Goal: Communication & Community: Ask a question

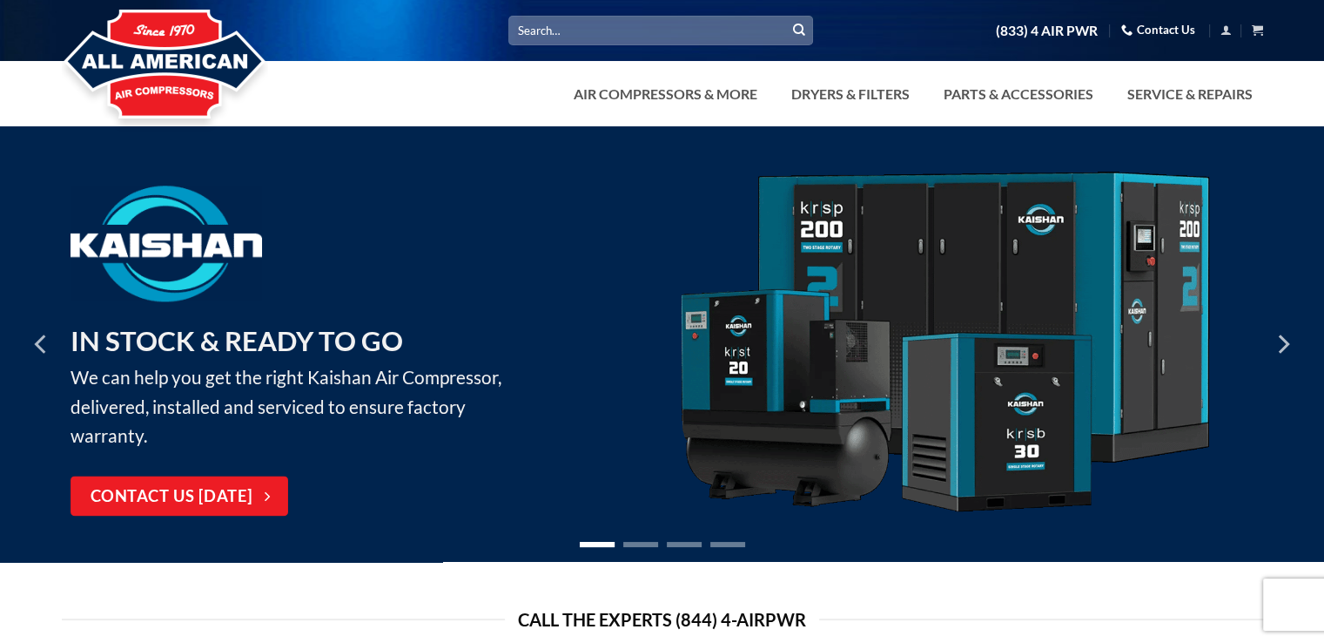
click at [1154, 35] on link "Contact Us" at bounding box center [1158, 30] width 74 height 27
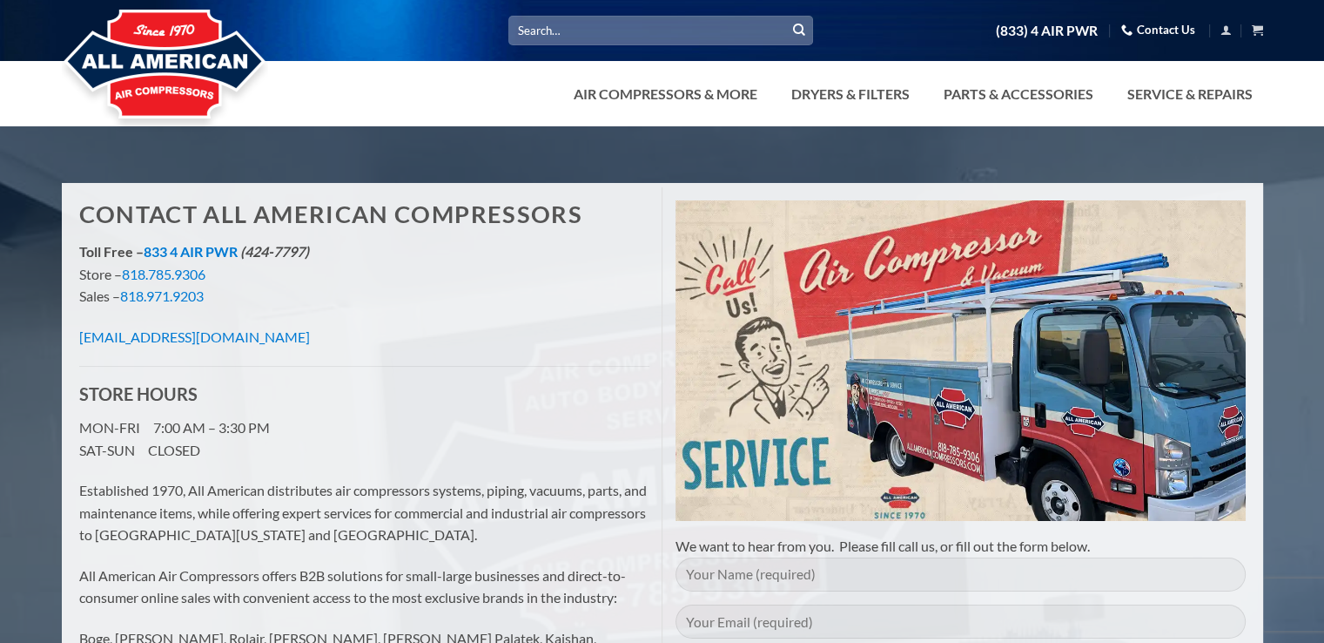
click at [432, 332] on p "[EMAIL_ADDRESS][DOMAIN_NAME]" at bounding box center [364, 337] width 570 height 23
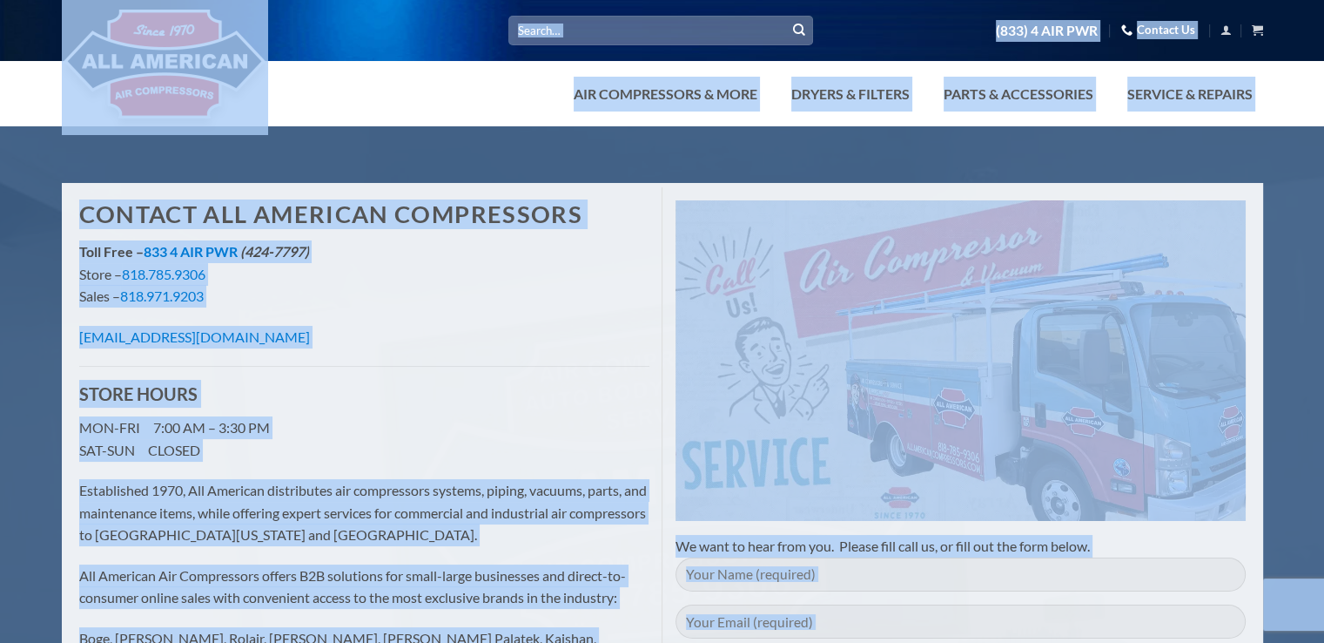
copy body "Skip to content Search for: (833) 4 AIR PWR Contact Us Cart No products in the …"
click at [408, 412] on div "Contact All American Compressors Toll Free – 833 4 AIR PWR (424-7797) Store – 8…" at bounding box center [364, 498] width 596 height 623
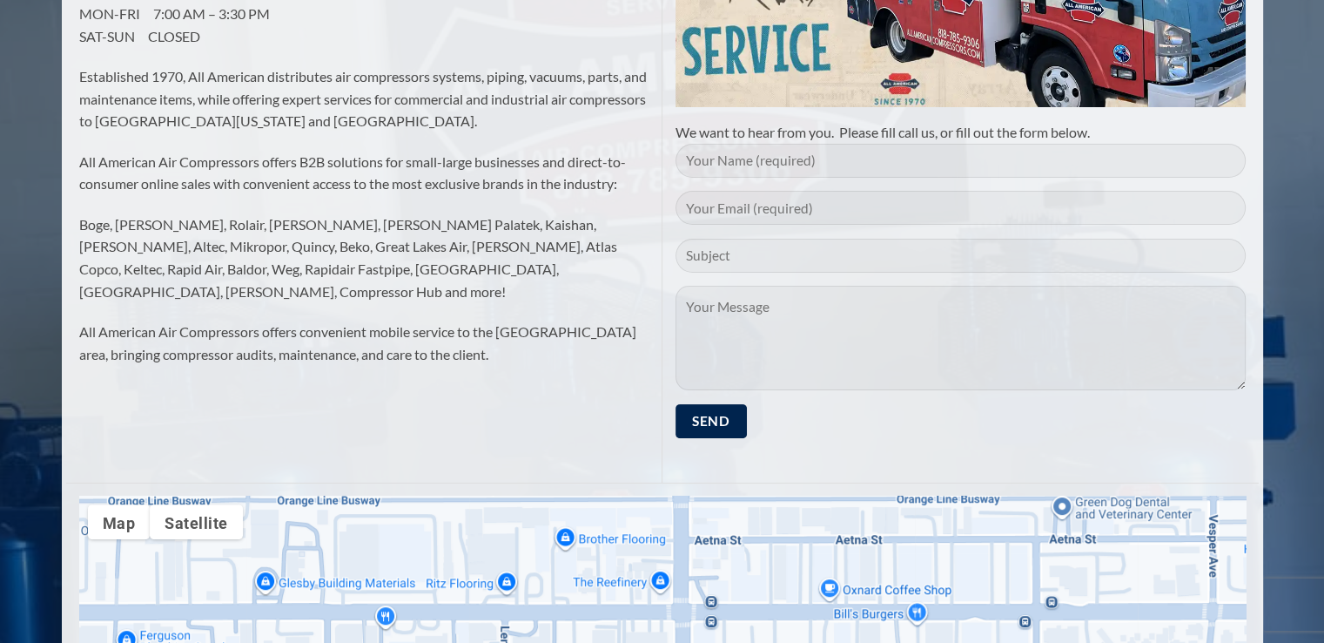
scroll to position [417, 0]
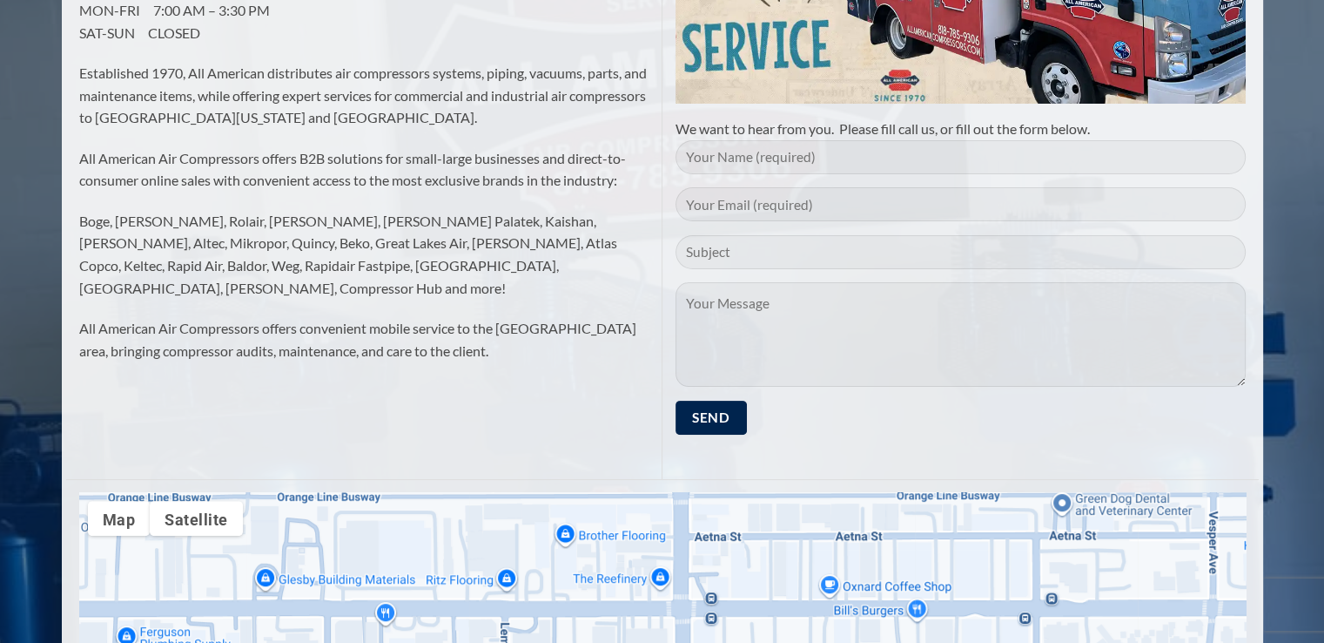
click at [785, 149] on input "Contact form" at bounding box center [961, 157] width 570 height 34
click at [762, 169] on input "Contact form" at bounding box center [961, 157] width 570 height 34
click at [755, 156] on input "Contact form" at bounding box center [961, 157] width 570 height 34
type input "A"
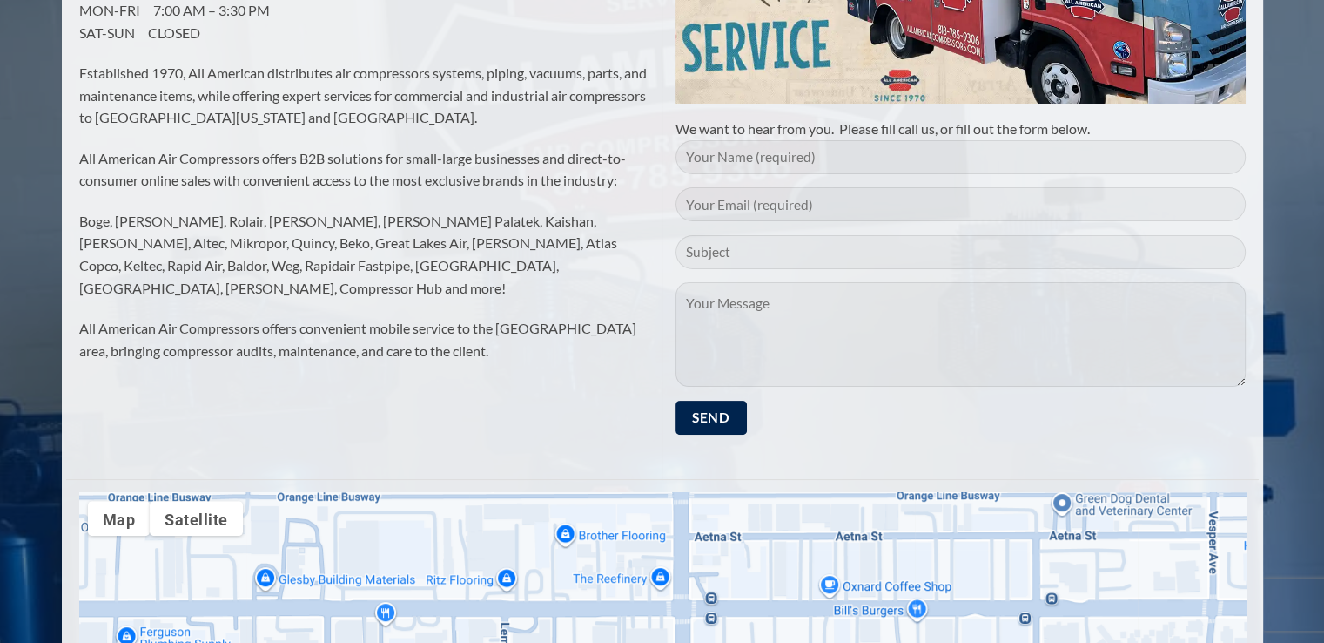
click at [822, 345] on textarea "Contact form" at bounding box center [961, 334] width 570 height 104
paste textarea "Skip to content Search for: Search… (833) 4 AIR PWR Contact Us All American Com…"
type textarea "Skip to content Search for: Search… (833) 4 AIR PWR Contact Us All American Com…"
click at [906, 307] on textarea "Contact form" at bounding box center [961, 334] width 570 height 104
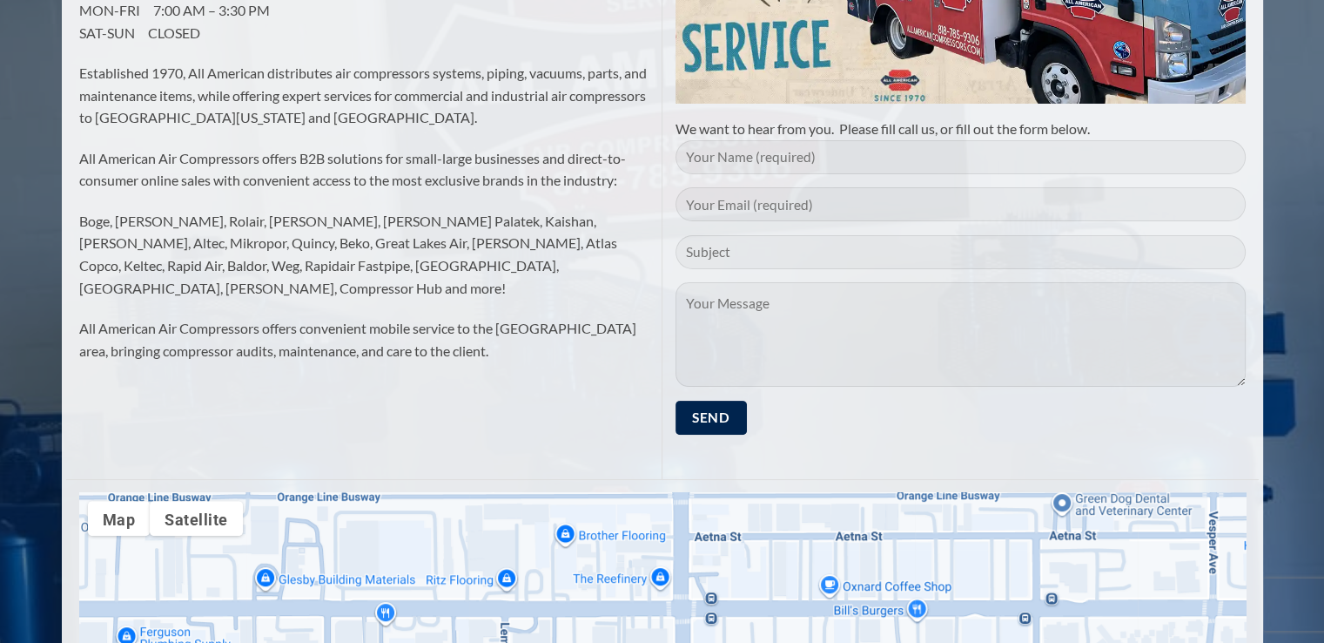
paste textarea "I hope this message finds you well. I am reaching out to inquire about your pro…"
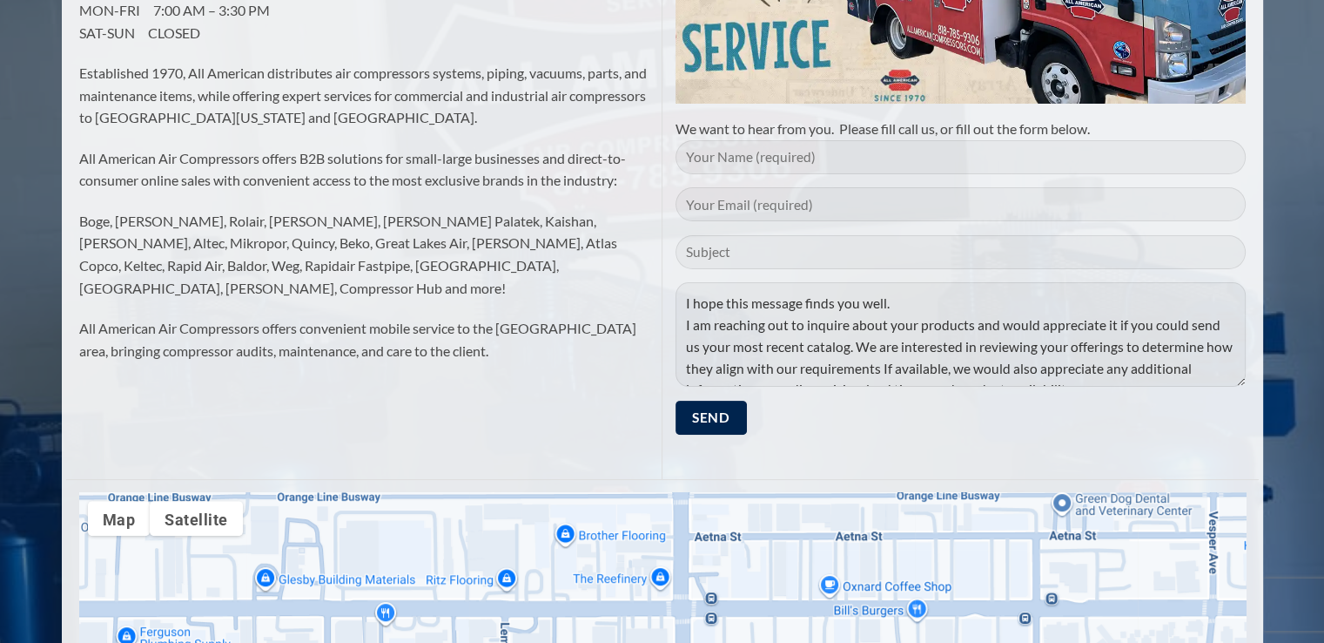
scroll to position [11, 0]
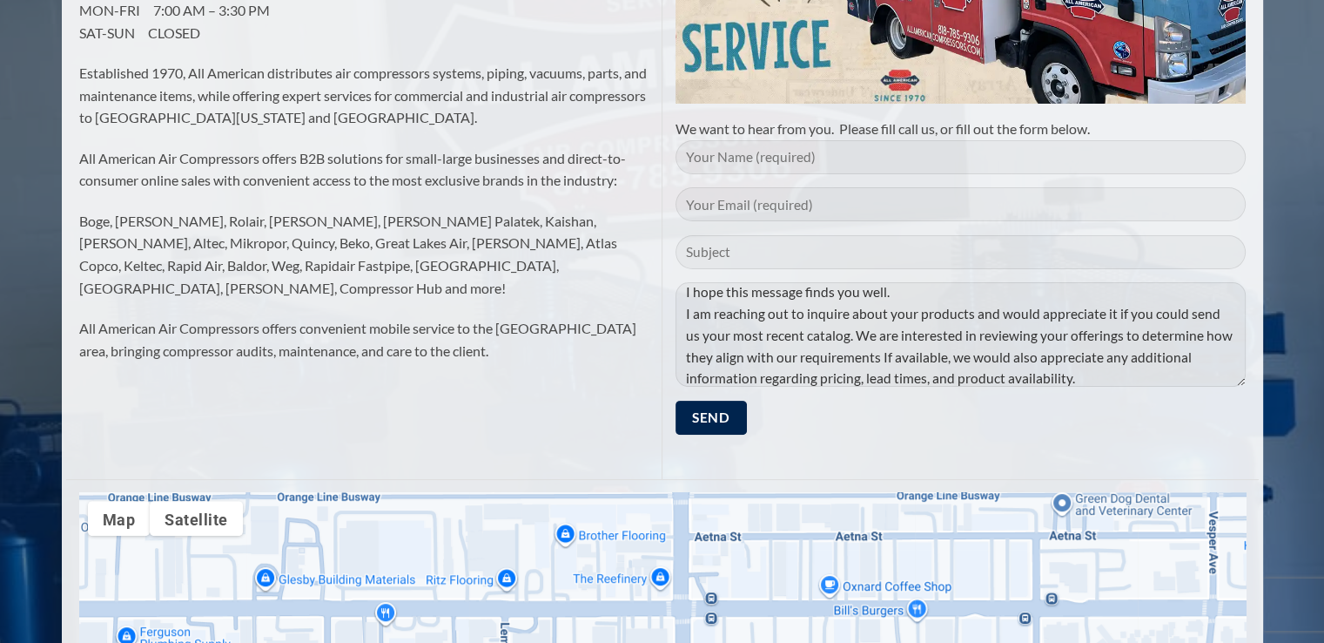
type textarea "I hope this message finds you well. I am reaching out to inquire about your pro…"
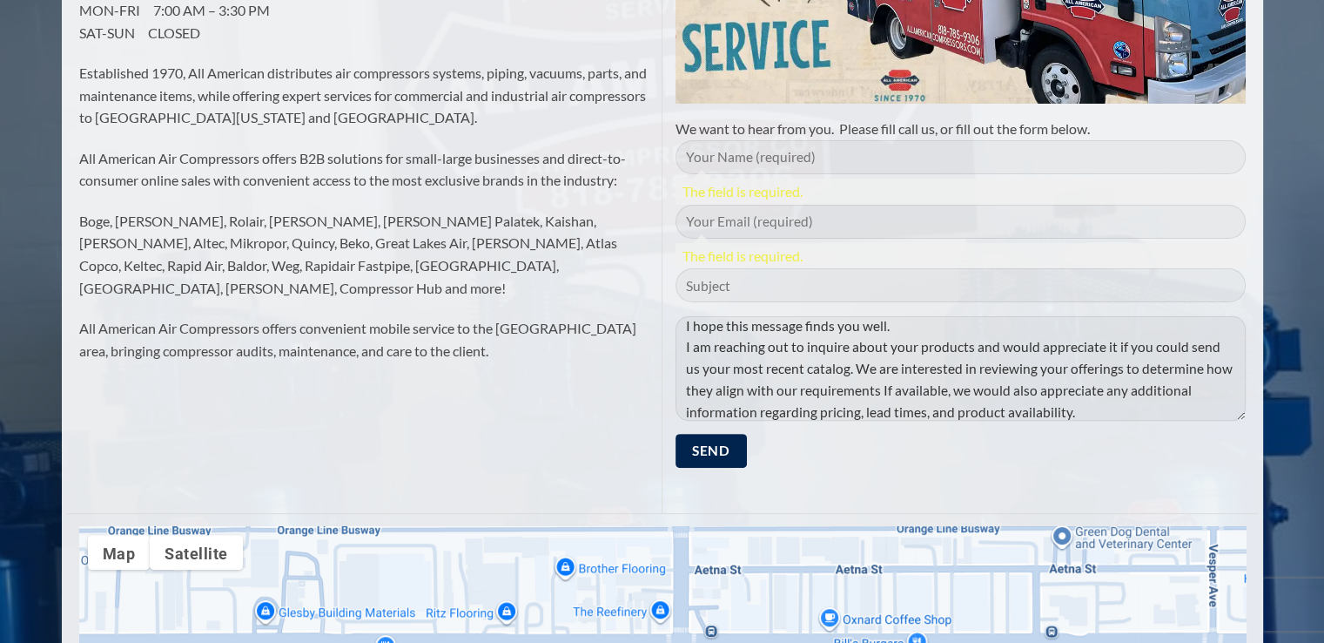
click at [836, 246] on p "The field is required. The field is required. I hope this message finds you wel…" at bounding box center [961, 310] width 570 height 341
type input "inquiry"
click at [769, 221] on input "Contact form" at bounding box center [961, 222] width 570 height 34
type input "inquiry@universaloil.nl"
type input "Andrea Stockle"
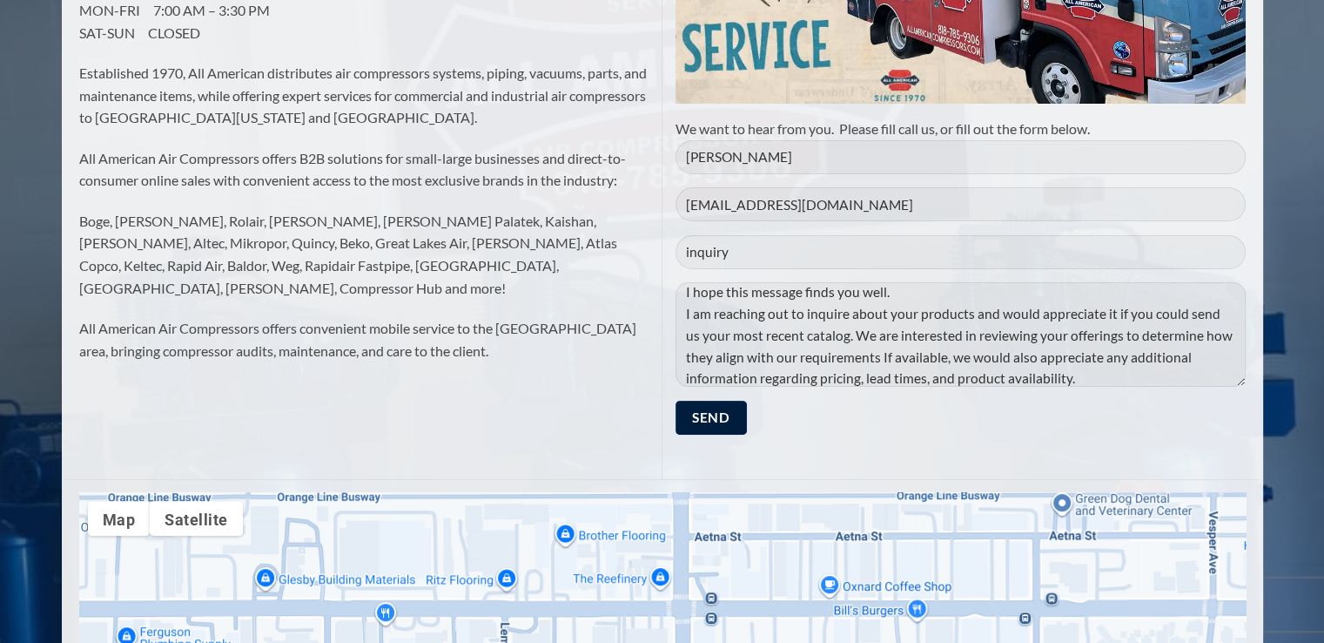
click at [717, 423] on input "Send" at bounding box center [711, 418] width 71 height 34
